Goal: Task Accomplishment & Management: Manage account settings

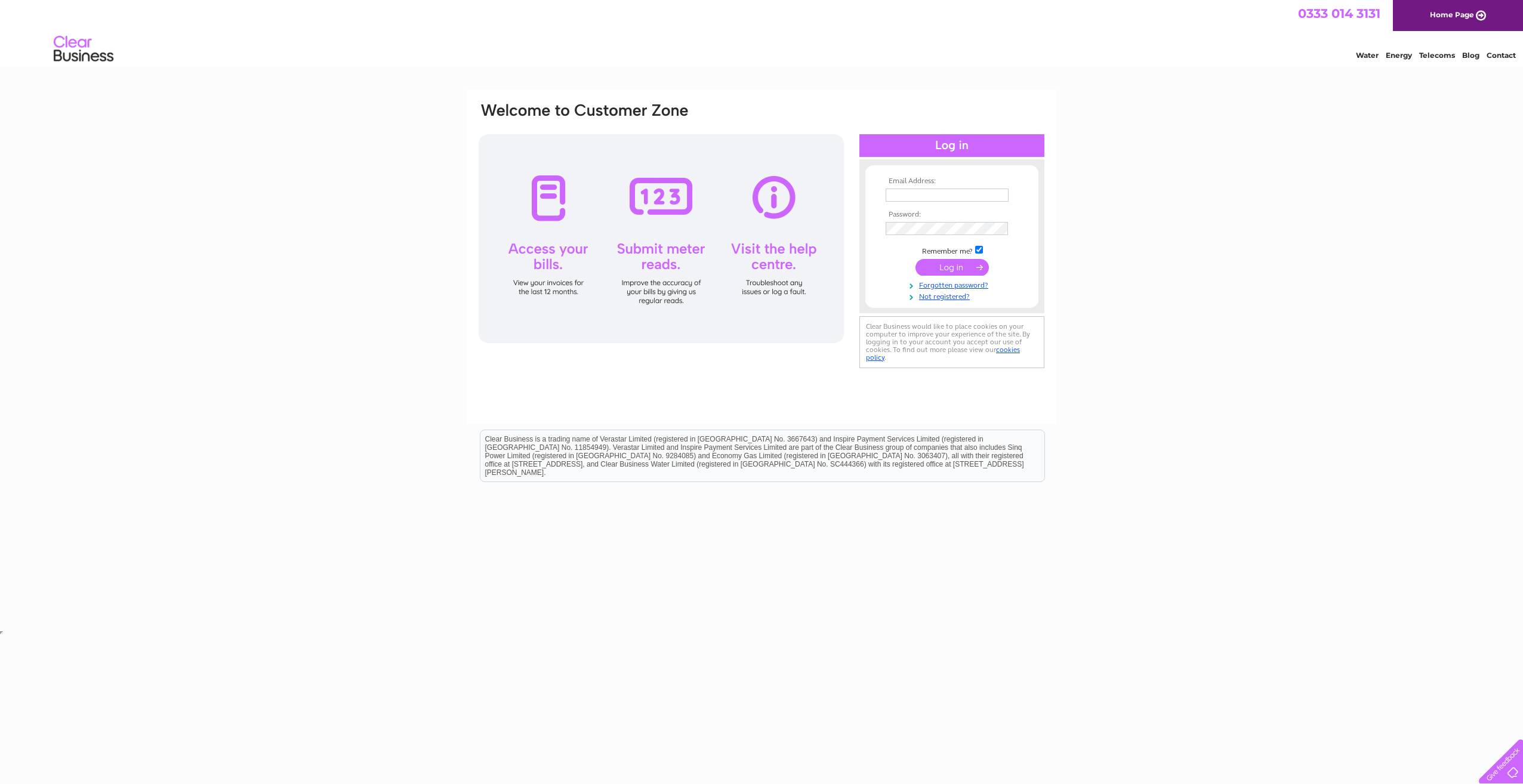
type input "purchase.ledger@reallifeoptions.org"
click at [939, 264] on input "submit" at bounding box center [952, 267] width 73 height 17
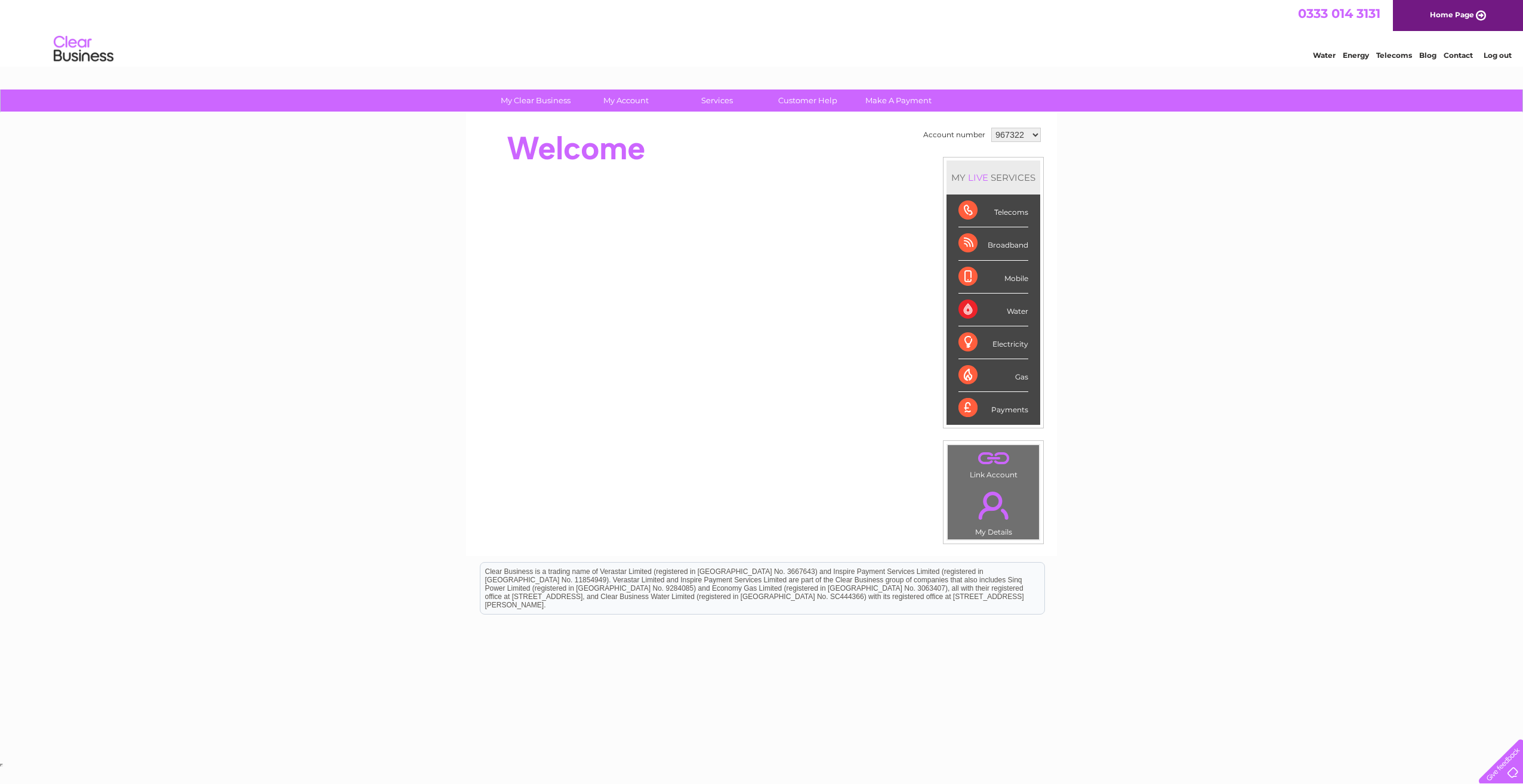
click at [1178, 335] on div "My Clear Business Login Details My Details My Preferences Link Account My Accou…" at bounding box center [762, 425] width 1523 height 671
click at [1078, 310] on div "My Clear Business Login Details My Details My Preferences Link Account My Accou…" at bounding box center [762, 425] width 1523 height 671
click at [1029, 386] on li "Gas" at bounding box center [993, 376] width 94 height 33
click at [638, 131] on link "Bills and Payments" at bounding box center [631, 125] width 98 height 24
click at [631, 121] on link "Bills and Payments" at bounding box center [631, 125] width 98 height 24
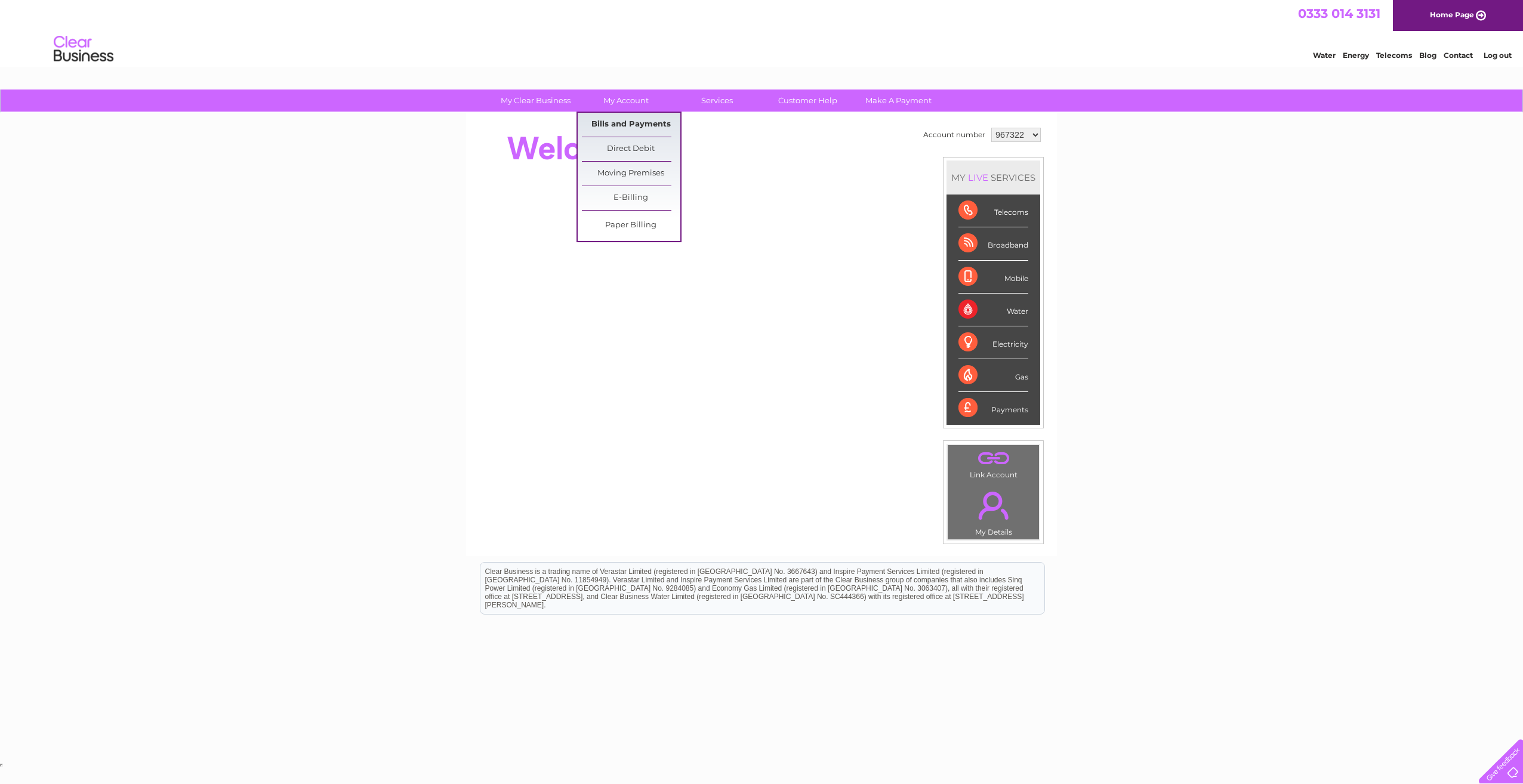
click at [637, 117] on link "Bills and Payments" at bounding box center [631, 125] width 98 height 24
click at [637, 121] on link "Bills and Payments" at bounding box center [631, 125] width 98 height 24
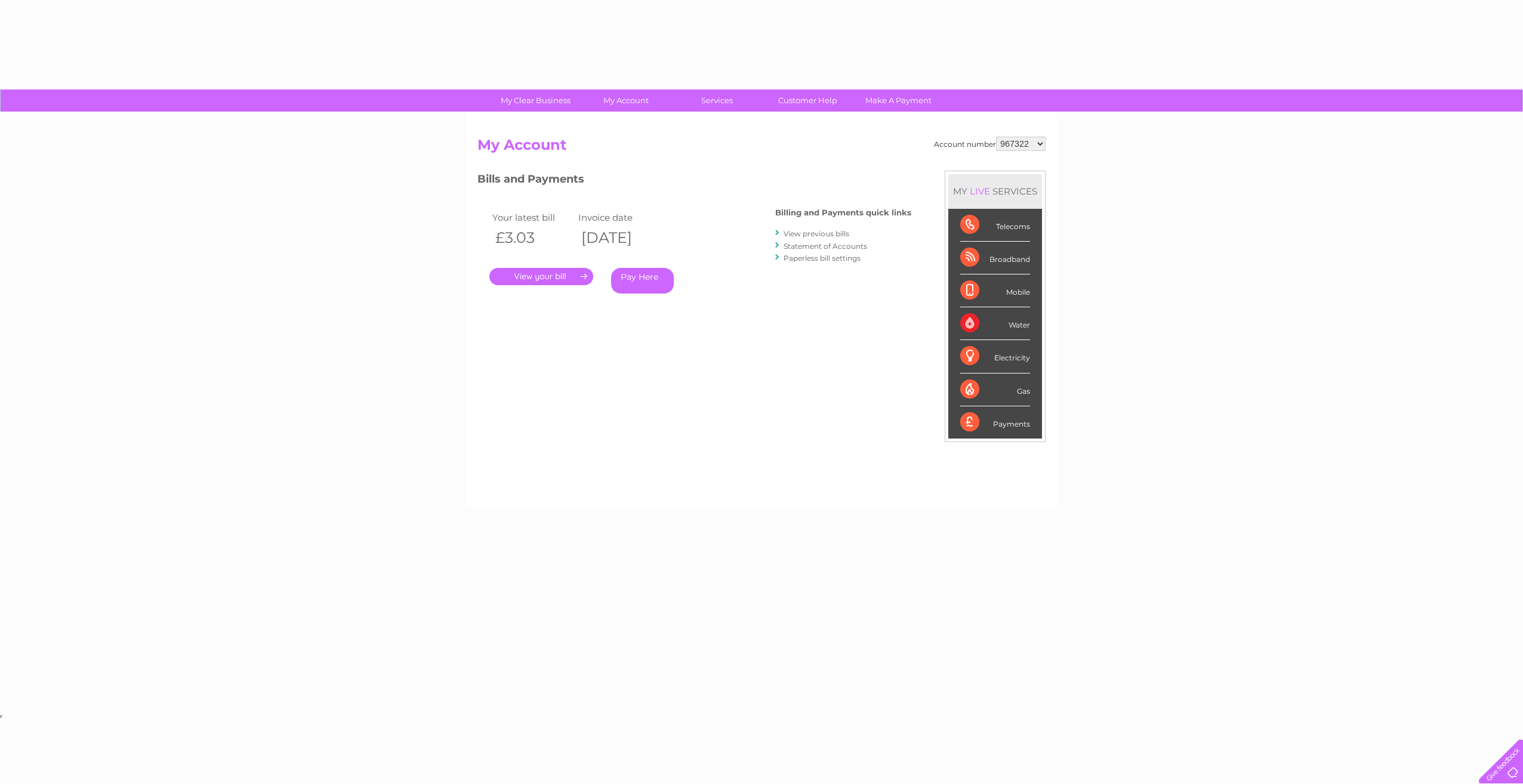
click at [772, 429] on div "Account number 967322 983896 1081008 My Account MY LIVE SERVICES Telecoms Broad…" at bounding box center [762, 316] width 569 height 359
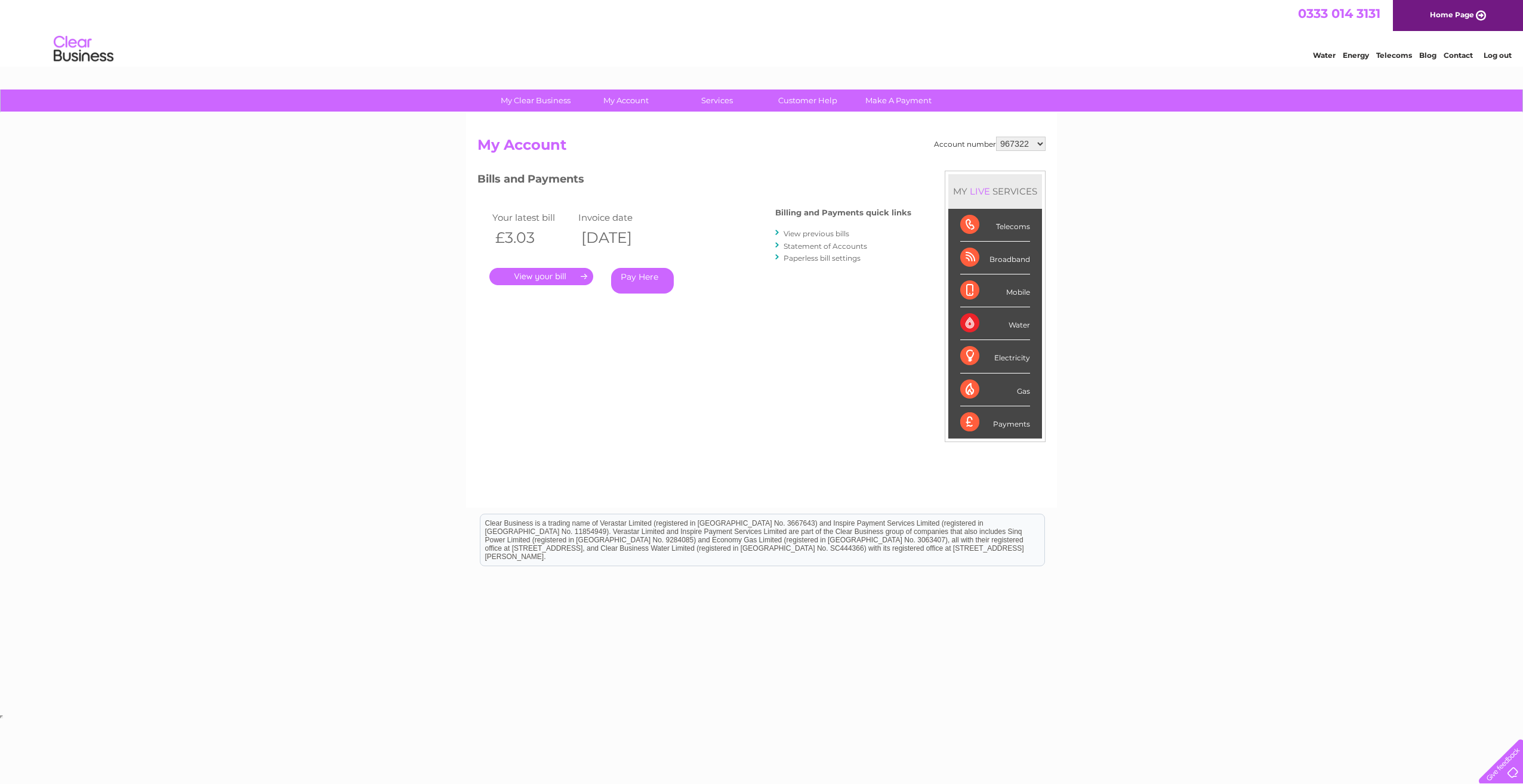
click at [1028, 145] on select "967322 983896 1081008" at bounding box center [1021, 144] width 50 height 14
select select "983896"
click at [997, 137] on select "967322 983896 1081008" at bounding box center [1021, 144] width 50 height 14
click at [1039, 145] on select "967322 983896 1081008" at bounding box center [1021, 144] width 50 height 14
select select "1081008"
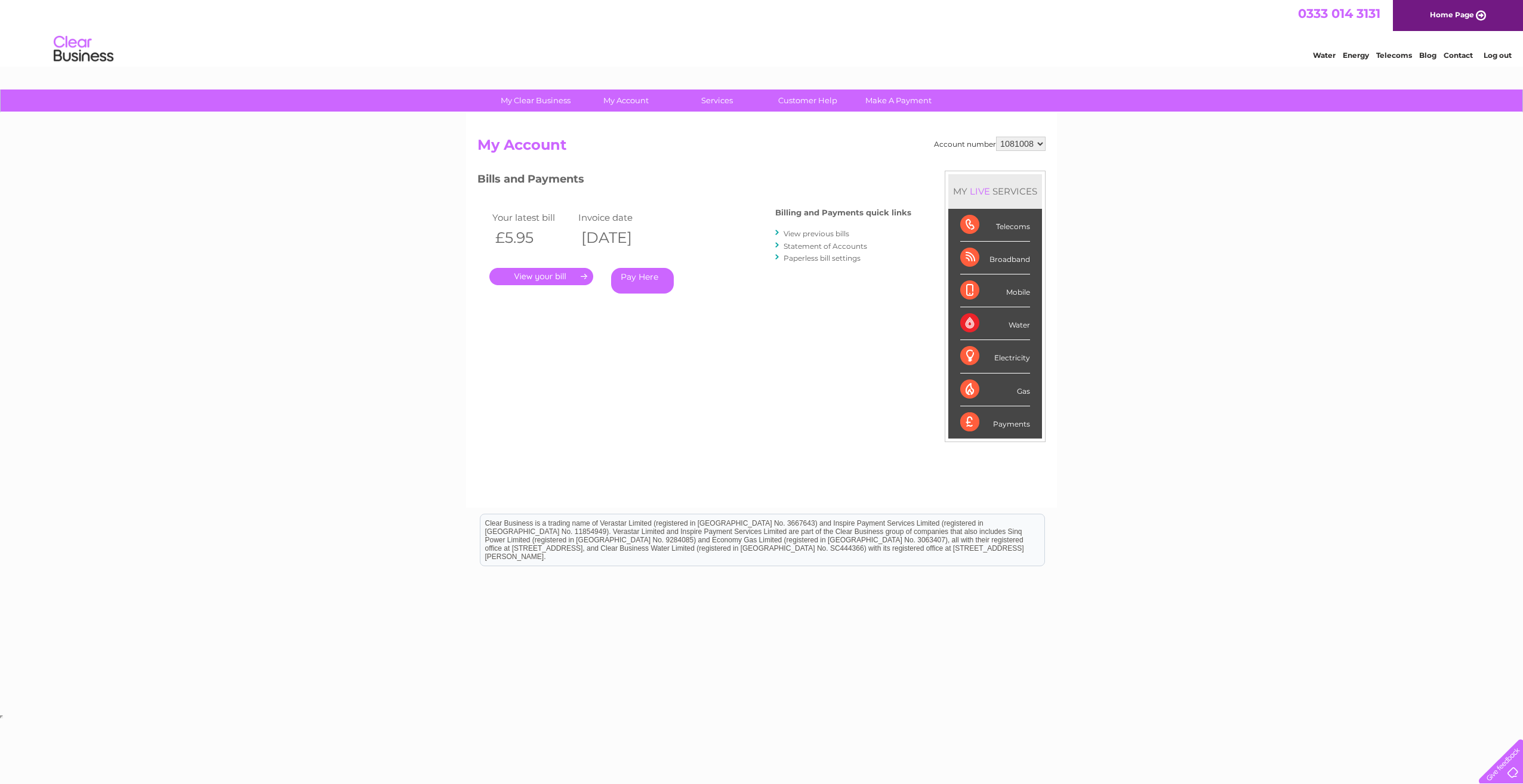
click at [997, 137] on select "967322 983896 1081008" at bounding box center [1021, 144] width 50 height 14
click at [1165, 193] on div "My Clear Business Login Details My Details My Preferences Link Account My Accou…" at bounding box center [762, 400] width 1523 height 622
click at [577, 278] on link "." at bounding box center [541, 277] width 104 height 18
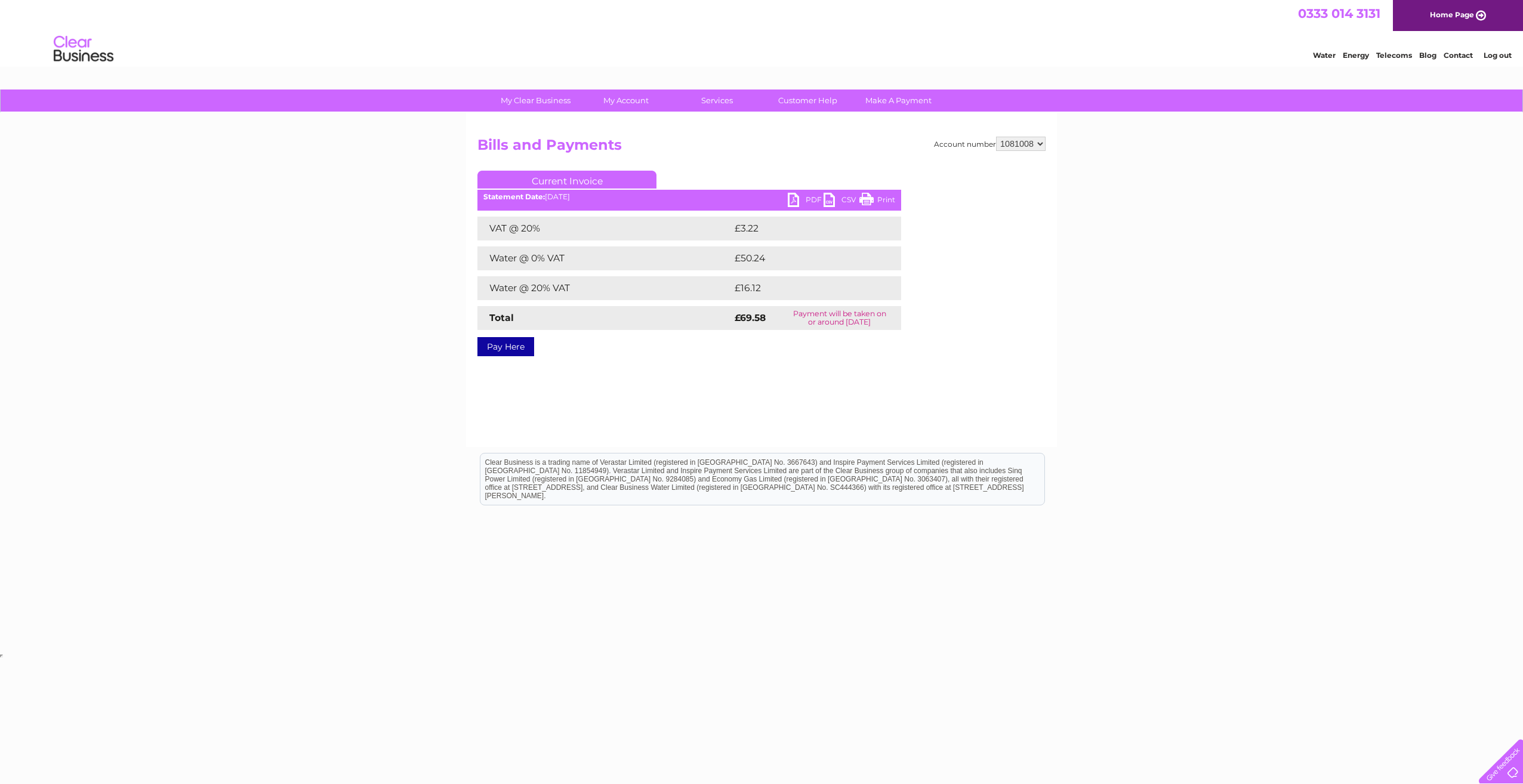
click at [872, 384] on div "Account number 967322 983896 1081008 Bills and Payments Current Invoice PDF CSV…" at bounding box center [762, 280] width 591 height 335
click at [881, 200] on link "Print" at bounding box center [877, 202] width 36 height 18
click at [363, 184] on div "My Clear Business Login Details My Details My Preferences Link Account My Accou…" at bounding box center [762, 370] width 1523 height 562
